Goal: Task Accomplishment & Management: Complete application form

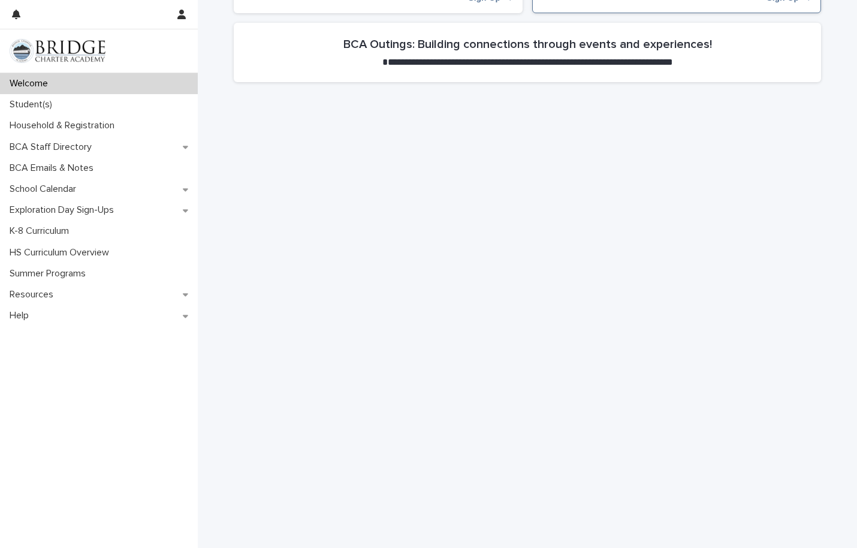
scroll to position [587, 0]
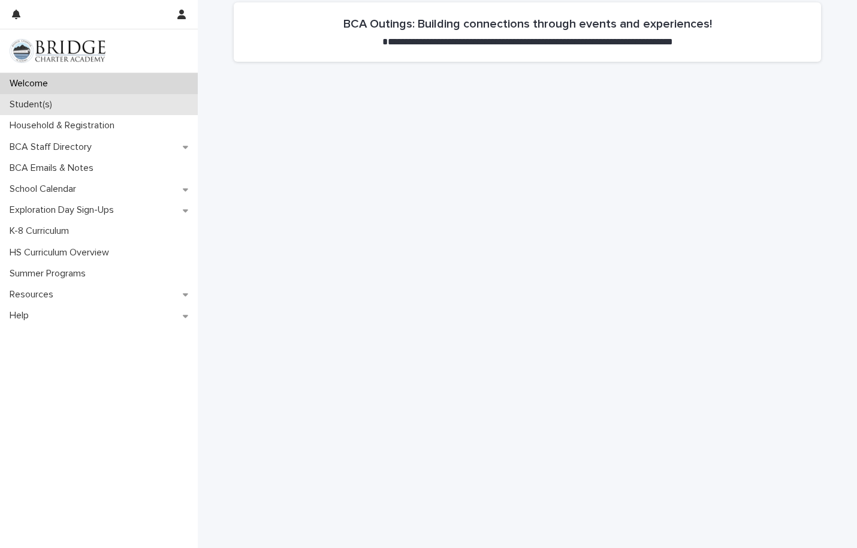
click at [62, 103] on div "Student(s)" at bounding box center [99, 104] width 198 height 21
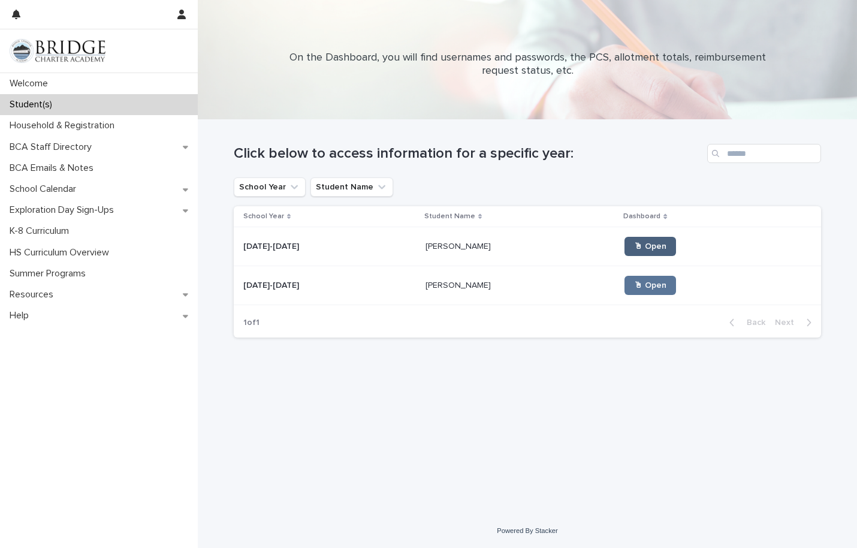
click at [634, 244] on span "🖱 Open" at bounding box center [650, 246] width 32 height 8
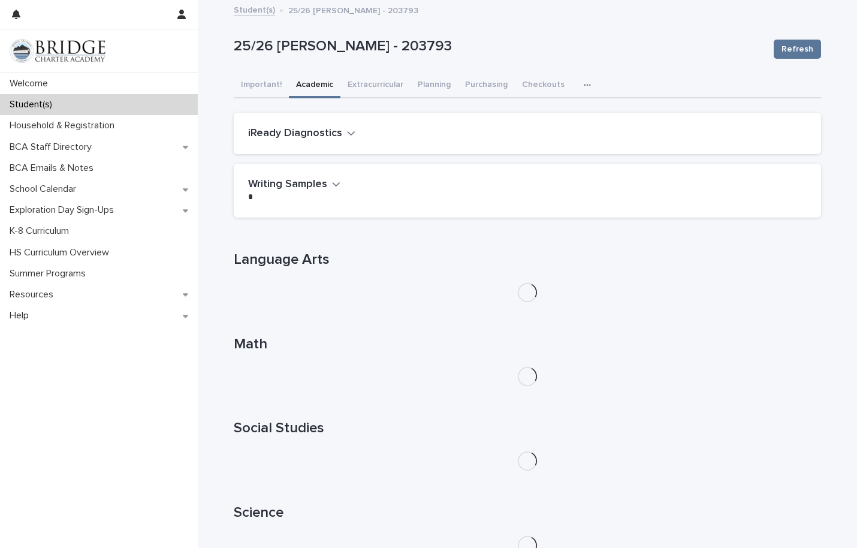
click at [315, 77] on button "Academic" at bounding box center [315, 85] width 52 height 25
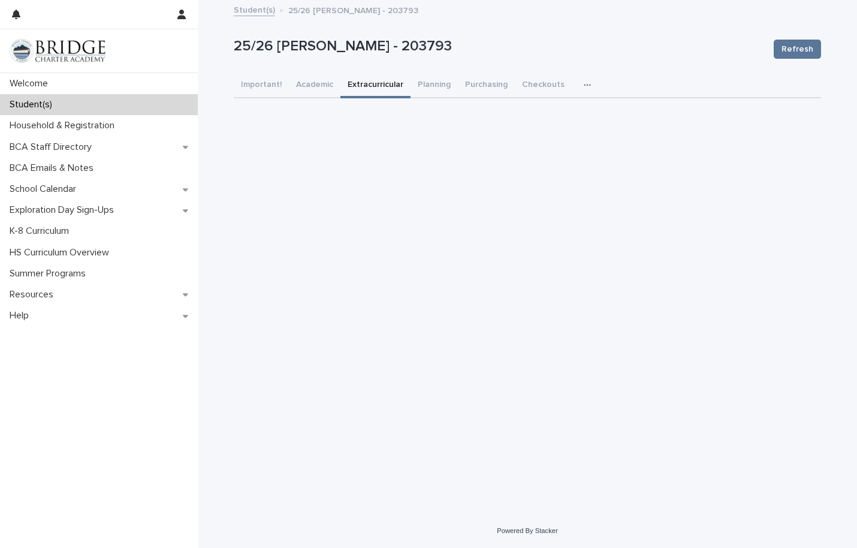
click at [379, 81] on button "Extracurricular" at bounding box center [375, 85] width 70 height 25
click at [427, 83] on button "Planning" at bounding box center [433, 85] width 47 height 25
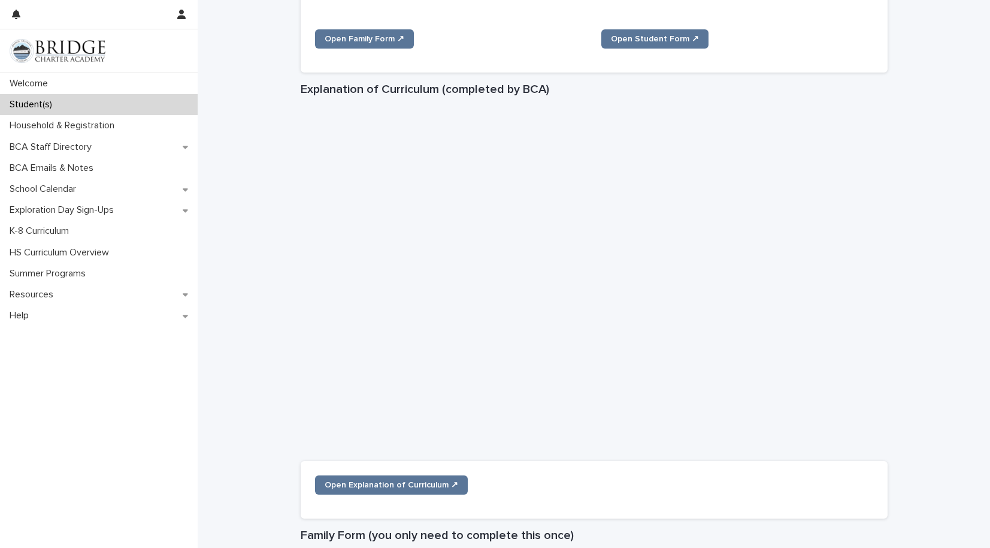
scroll to position [178, 0]
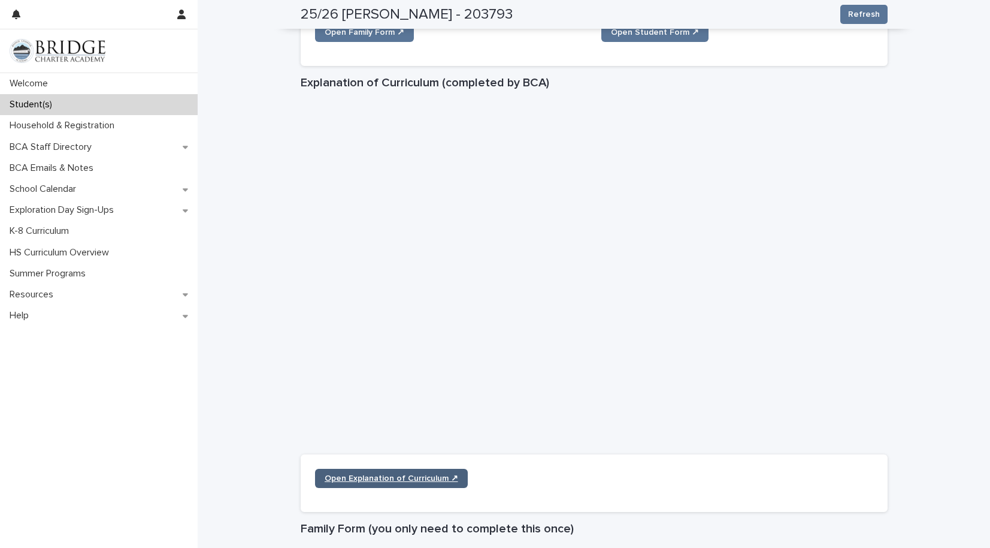
click at [393, 481] on link "Open Explanation of Curriculum ↗" at bounding box center [391, 478] width 153 height 19
click at [378, 34] on span "Open Family Form ↗" at bounding box center [365, 32] width 80 height 8
click at [652, 37] on link "Open Student Form ↗" at bounding box center [655, 32] width 107 height 19
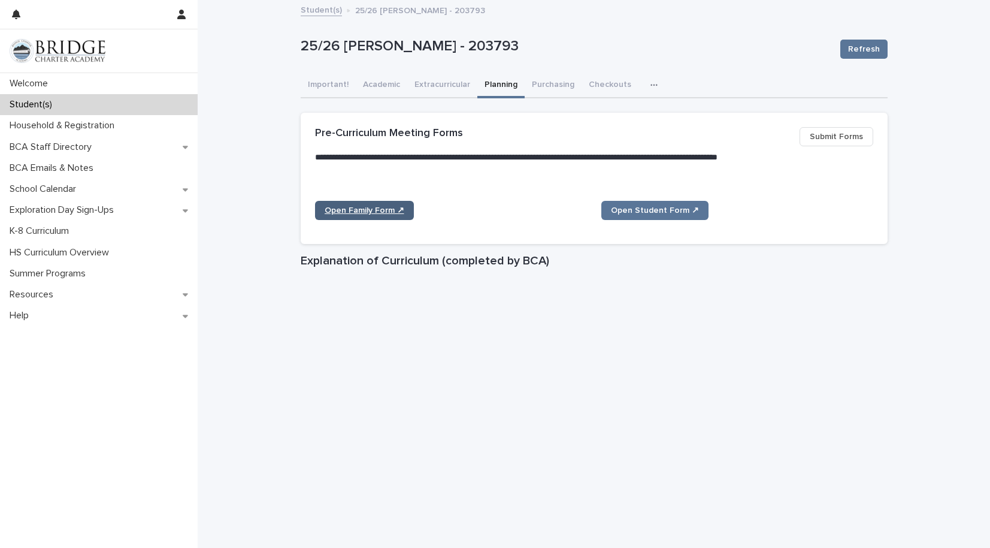
scroll to position [0, 0]
click at [634, 207] on span "Open Student Form ↗" at bounding box center [655, 210] width 88 height 8
click at [322, 12] on link "Student(s)" at bounding box center [321, 9] width 41 height 14
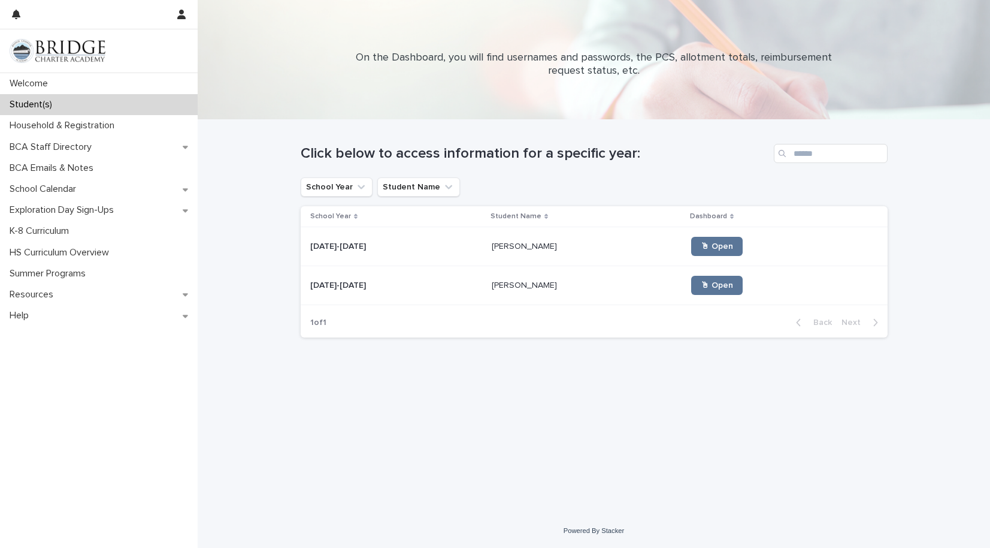
click at [507, 289] on p "[PERSON_NAME]" at bounding box center [526, 284] width 68 height 13
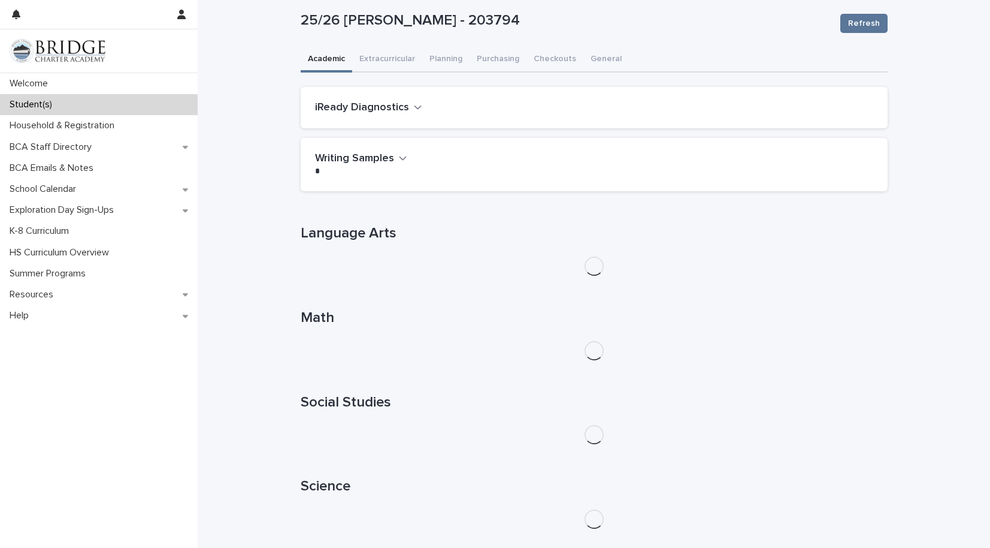
scroll to position [29, 0]
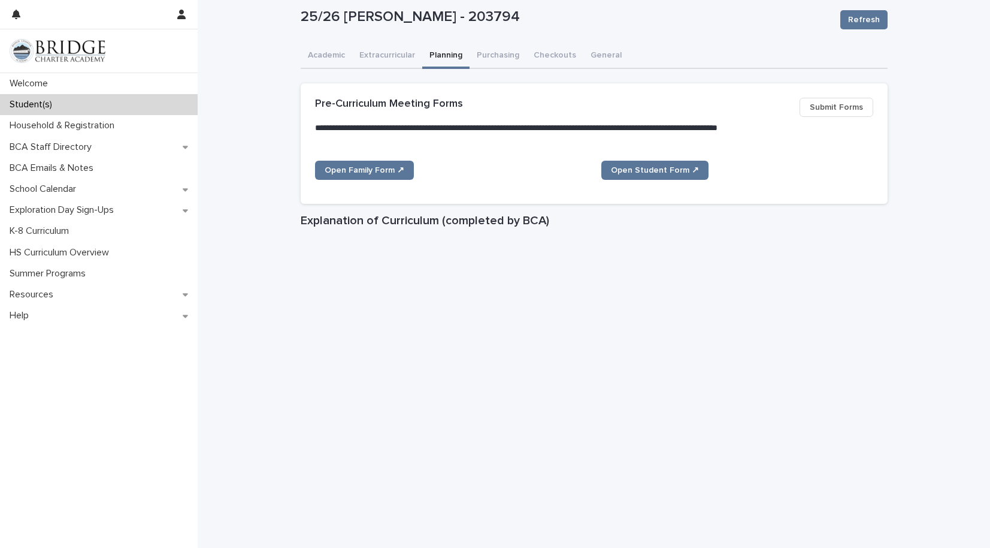
click at [452, 56] on button "Planning" at bounding box center [445, 56] width 47 height 25
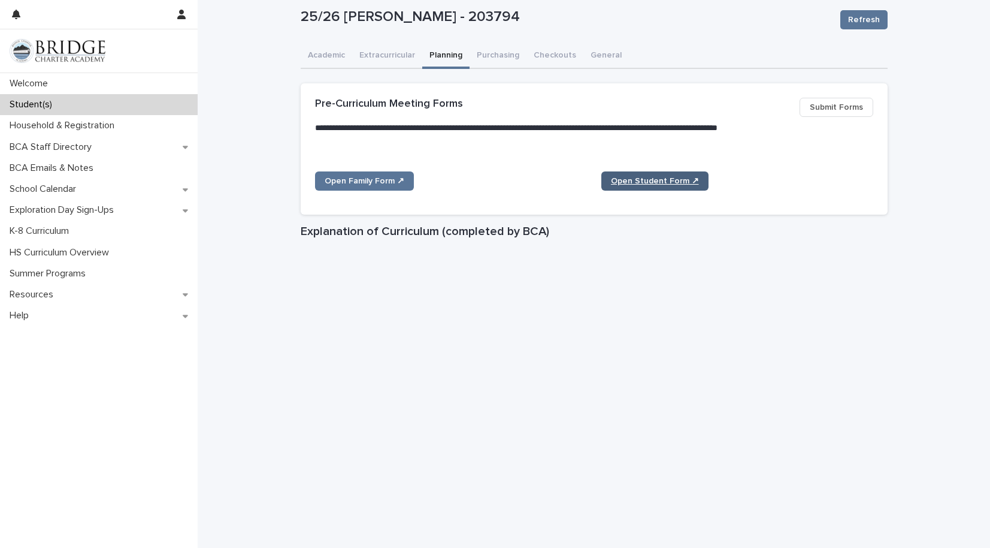
click at [661, 177] on span "Open Student Form ↗" at bounding box center [655, 181] width 88 height 8
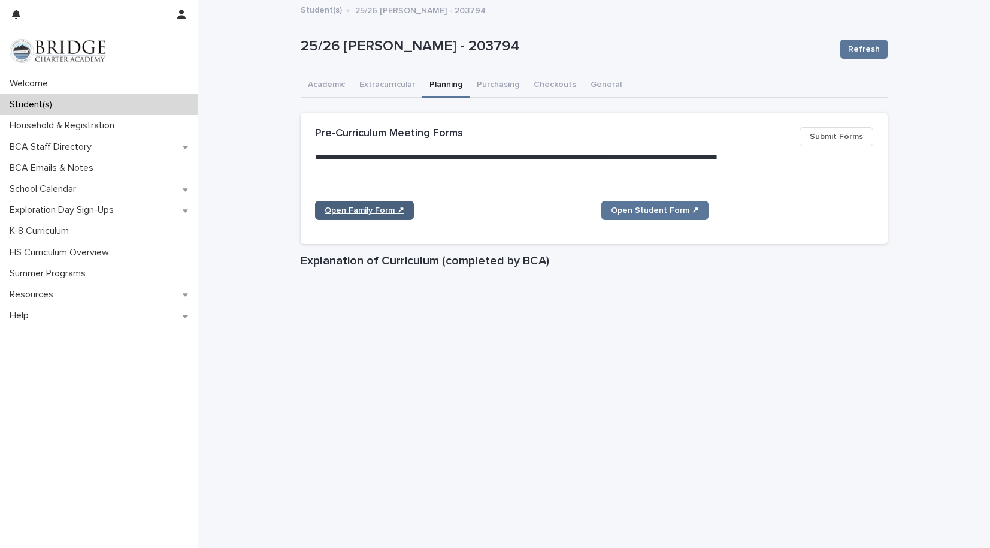
click at [371, 207] on span "Open Family Form ↗" at bounding box center [365, 210] width 80 height 8
click at [835, 137] on span "Submit Forms" at bounding box center [836, 137] width 53 height 12
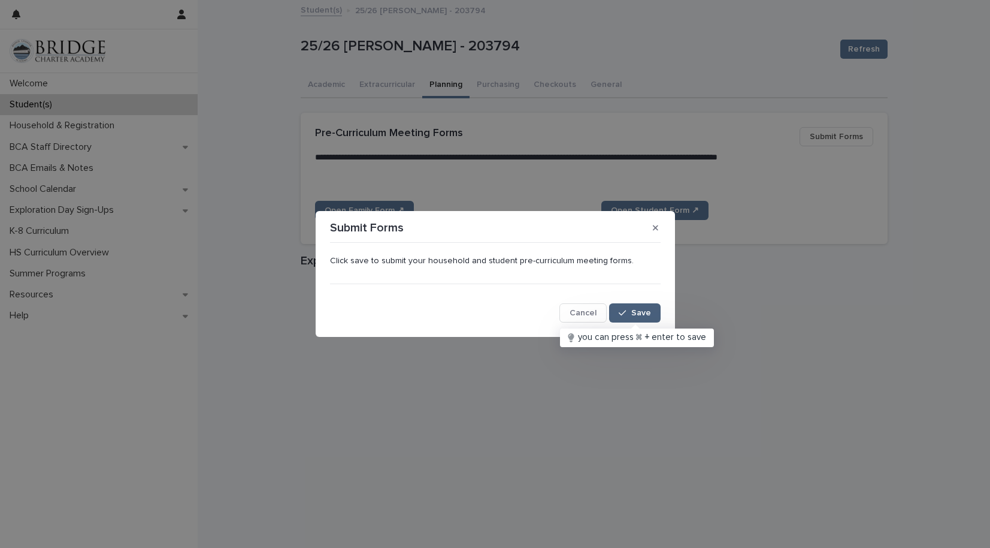
click at [638, 315] on span "Save" at bounding box center [641, 313] width 20 height 8
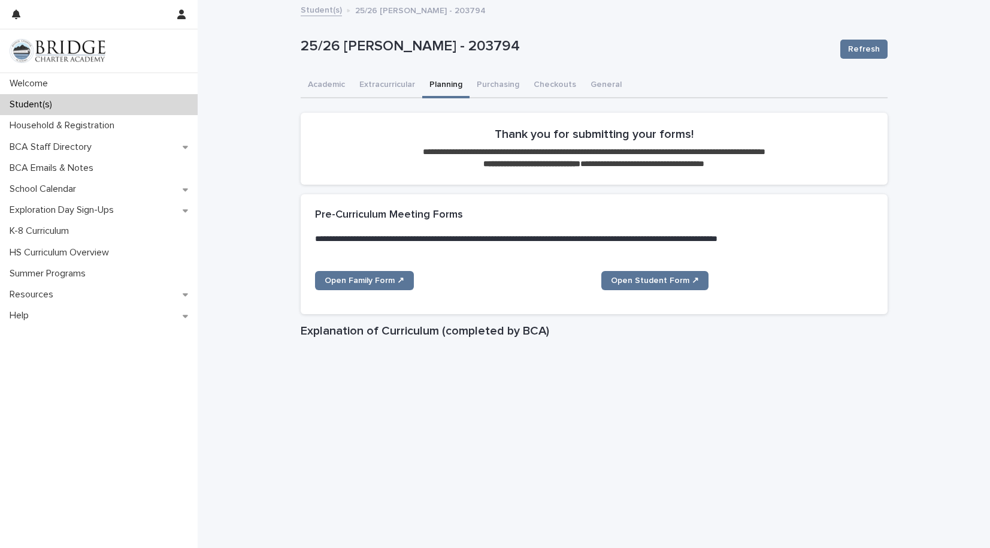
click at [324, 17] on div "Student(s) 25/26 Porter, Rosie - 203794" at bounding box center [594, 10] width 599 height 17
click at [319, 5] on link "Student(s)" at bounding box center [321, 9] width 41 height 14
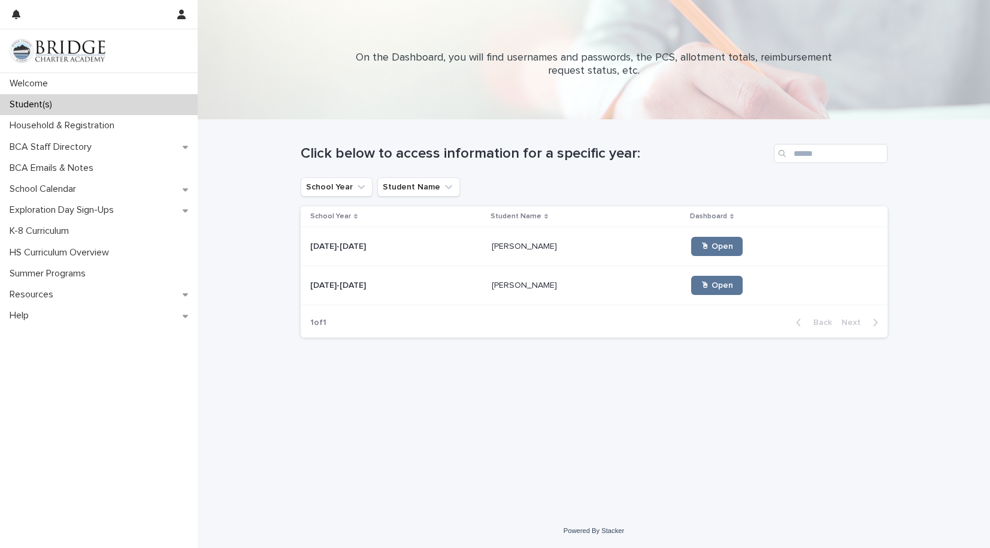
click at [497, 249] on p "[PERSON_NAME]" at bounding box center [526, 245] width 68 height 13
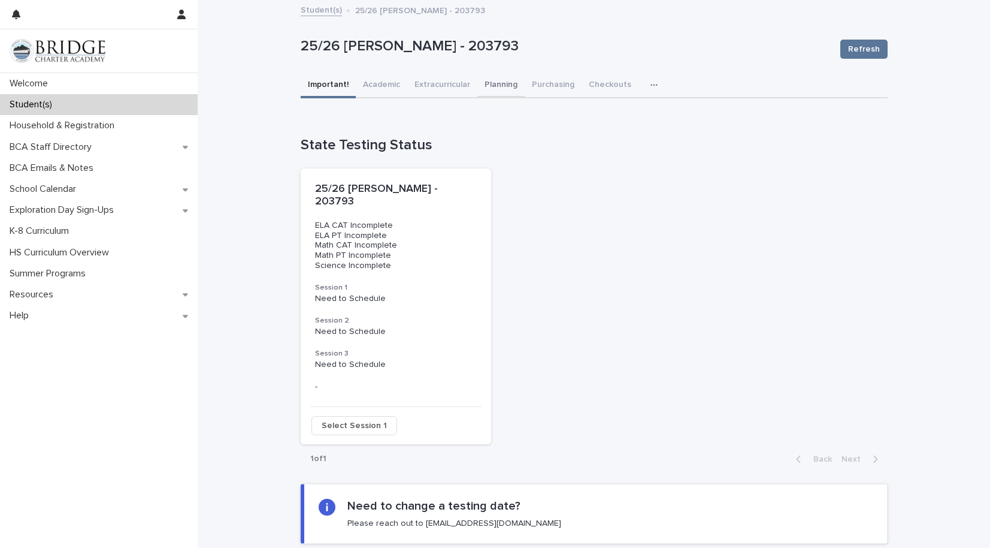
click at [505, 74] on button "Planning" at bounding box center [501, 85] width 47 height 25
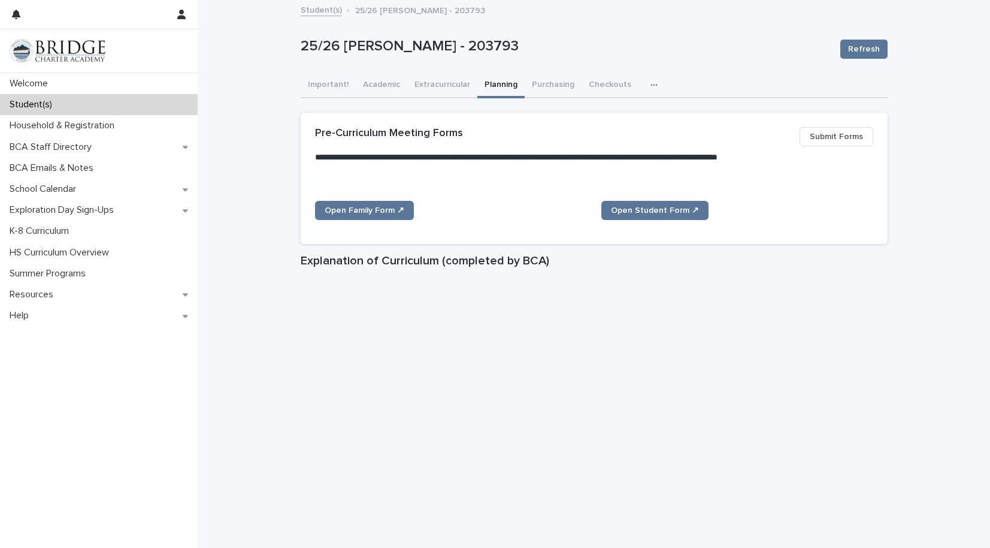
click at [839, 136] on span "Submit Forms" at bounding box center [836, 137] width 53 height 12
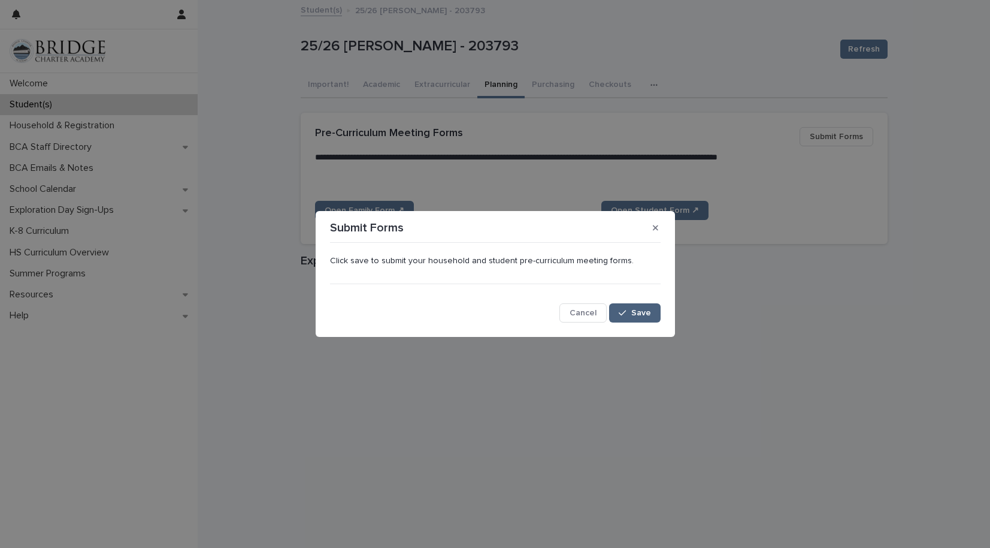
click at [635, 312] on span "Save" at bounding box center [641, 313] width 20 height 8
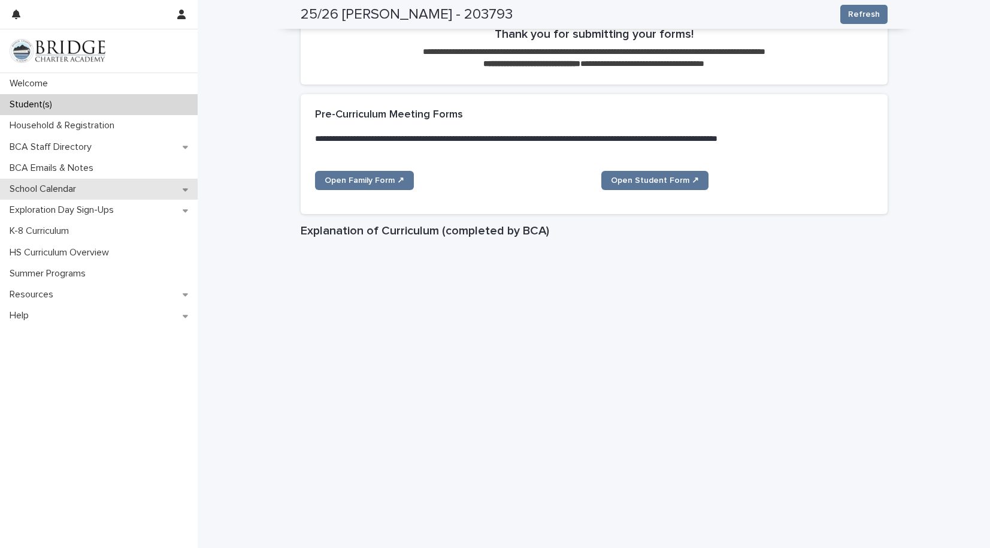
click at [92, 192] on div "School Calendar" at bounding box center [99, 189] width 198 height 21
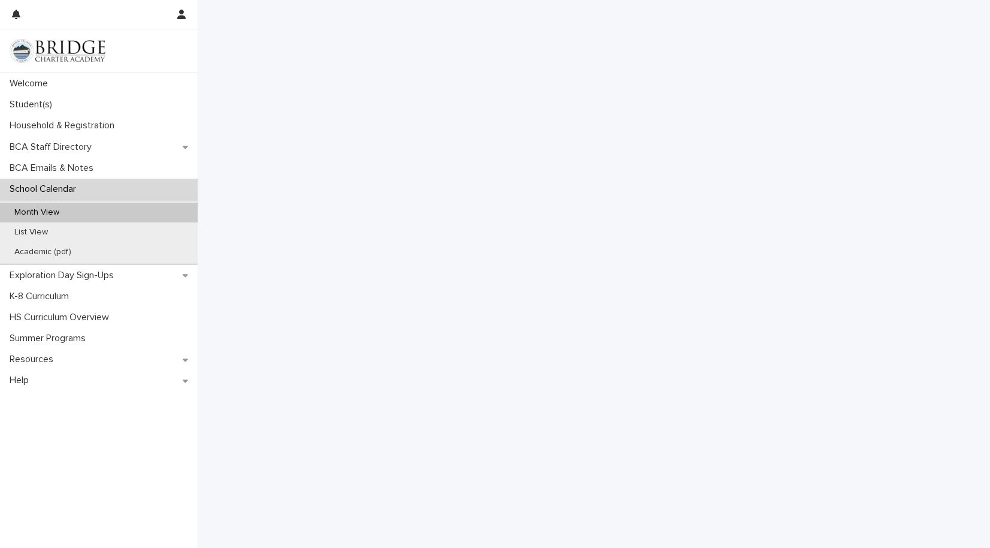
scroll to position [35, 0]
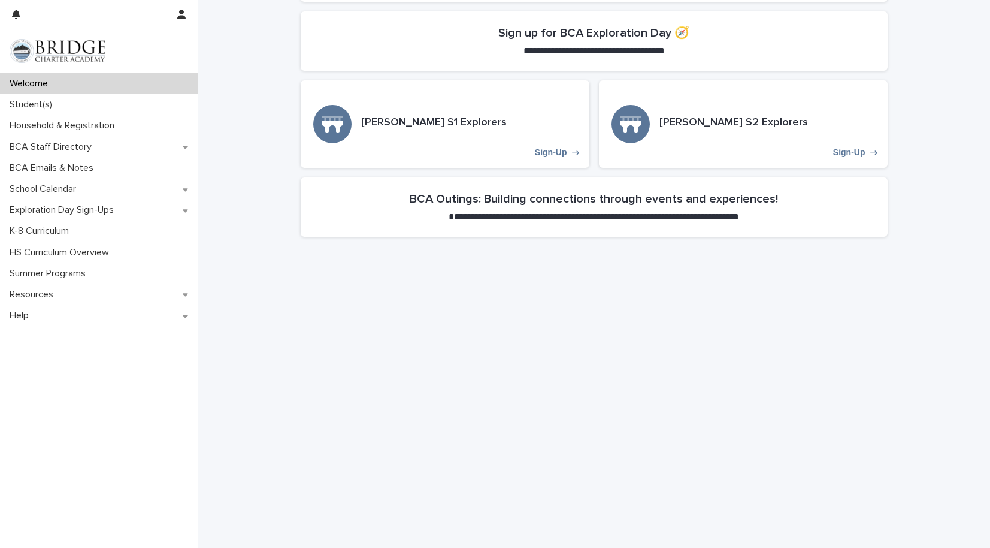
scroll to position [413, 0]
click at [40, 100] on p "Student(s)" at bounding box center [33, 104] width 57 height 11
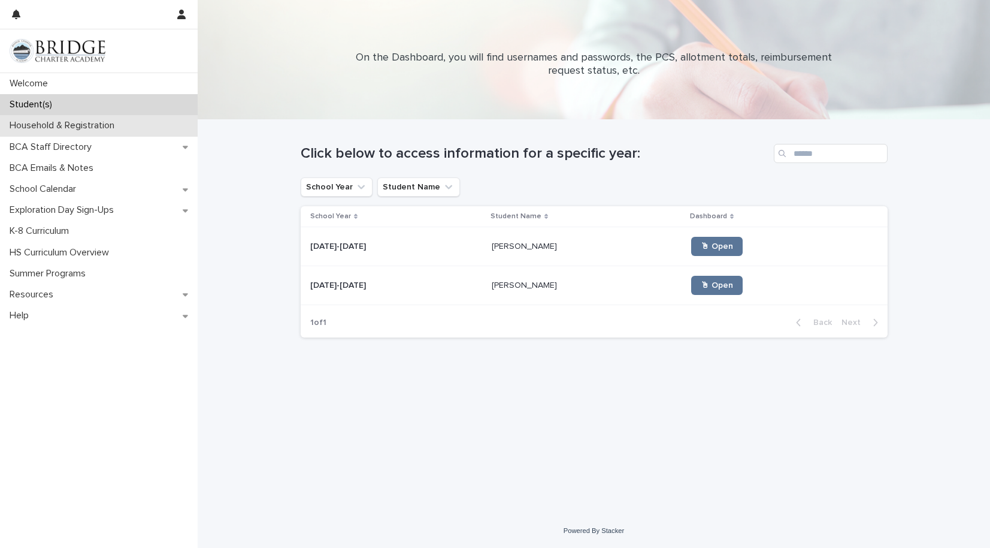
click at [94, 131] on p "Household & Registration" at bounding box center [64, 125] width 119 height 11
